Goal: Task Accomplishment & Management: Complete application form

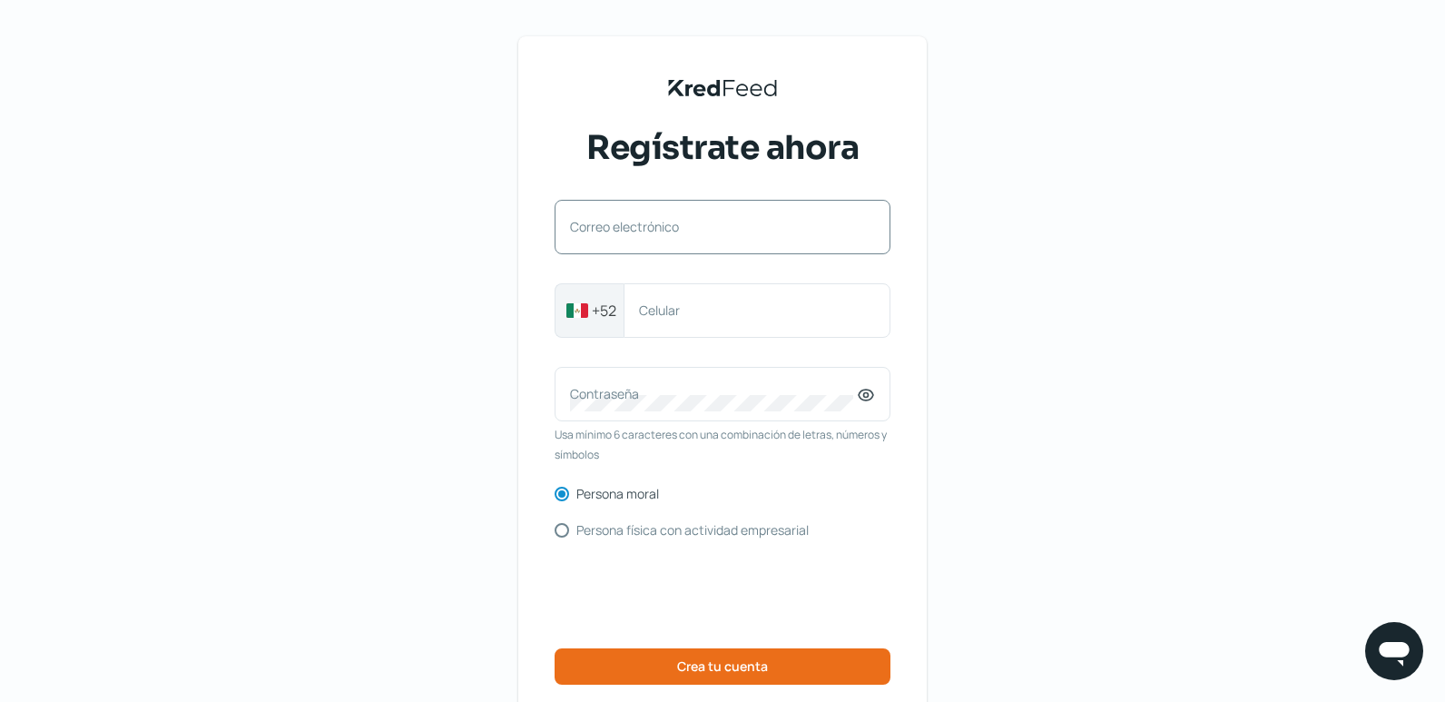
click at [675, 228] on label "Correo electrónico" at bounding box center [713, 226] width 287 height 17
click at [675, 228] on input "Correo electrónico" at bounding box center [722, 236] width 305 height 16
type input "[EMAIL_ADDRESS][DOMAIN_NAME]"
type input "6671025016"
